Goal: Transaction & Acquisition: Obtain resource

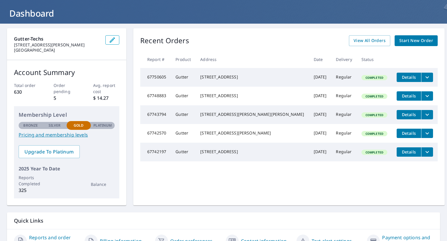
scroll to position [58, 0]
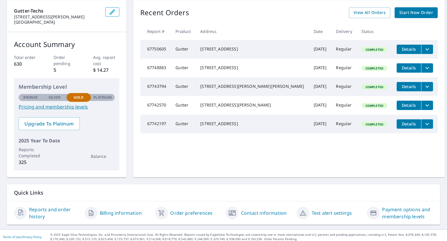
click at [424, 49] on icon "filesDropdownBtn-67750605" at bounding box center [427, 49] width 7 height 7
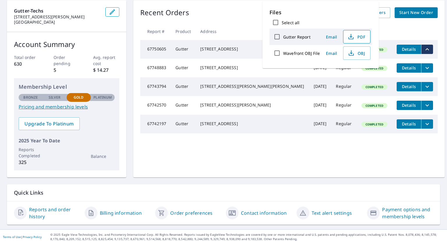
click at [354, 35] on span "PDF" at bounding box center [356, 36] width 19 height 7
click at [408, 26] on th at bounding box center [415, 31] width 46 height 17
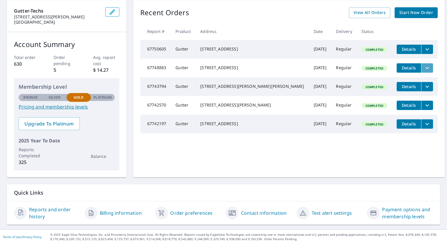
click at [424, 70] on icon "filesDropdownBtn-67748883" at bounding box center [427, 67] width 7 height 7
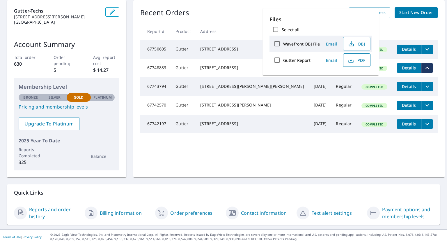
click at [359, 60] on span "PDF" at bounding box center [356, 59] width 19 height 7
click at [411, 29] on th at bounding box center [415, 31] width 46 height 17
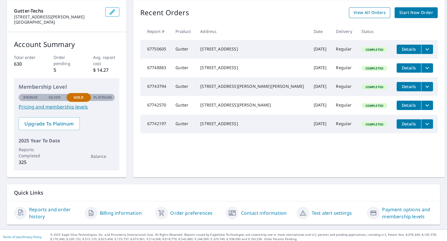
click at [368, 13] on span "View All Orders" at bounding box center [370, 12] width 32 height 7
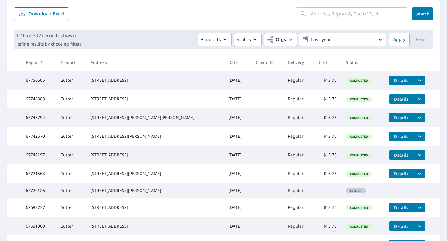
drag, startPoint x: 102, startPoint y: 99, endPoint x: 139, endPoint y: 106, distance: 37.9
click at [139, 102] on div "[STREET_ADDRESS]" at bounding box center [155, 99] width 129 height 6
copy div "[STREET_ADDRESS]"
click at [153, 99] on div "[STREET_ADDRESS]" at bounding box center [155, 99] width 129 height 6
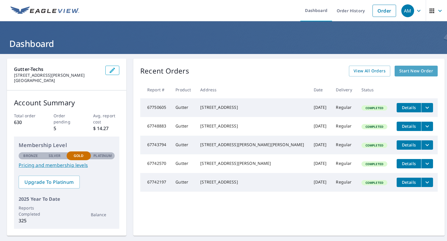
click at [400, 69] on span "Start New Order" at bounding box center [417, 70] width 34 height 7
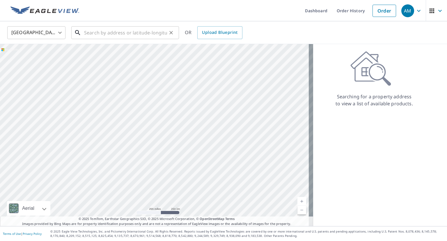
click at [154, 32] on input "text" at bounding box center [125, 32] width 83 height 16
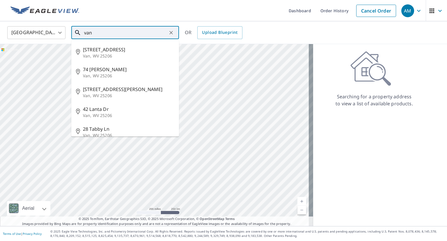
type input "van"
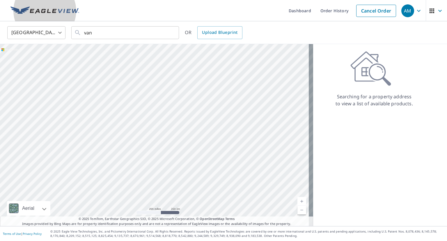
click at [61, 12] on img at bounding box center [44, 10] width 69 height 9
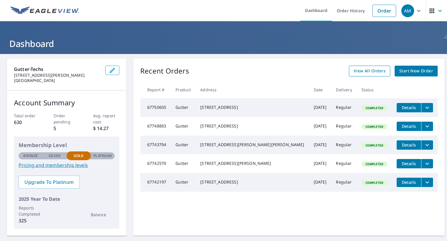
click at [356, 69] on span "View All Orders" at bounding box center [370, 70] width 32 height 7
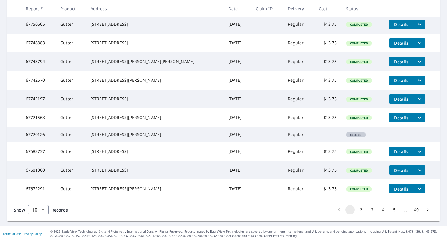
scroll to position [141, 0]
click at [357, 209] on button "2" at bounding box center [361, 209] width 9 height 9
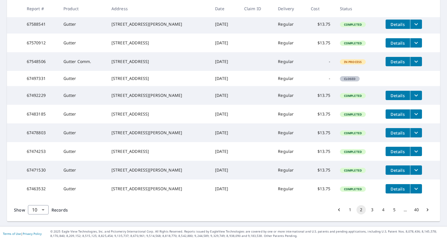
scroll to position [141, 0]
click at [413, 166] on icon "filesDropdownBtn-67471530" at bounding box center [416, 169] width 7 height 7
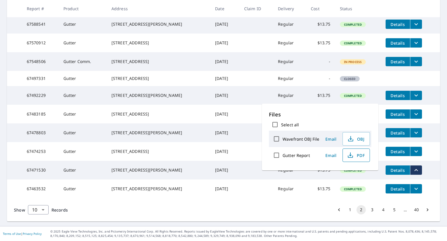
click at [356, 154] on span "PDF" at bounding box center [356, 154] width 19 height 7
